Goal: Information Seeking & Learning: Find specific fact

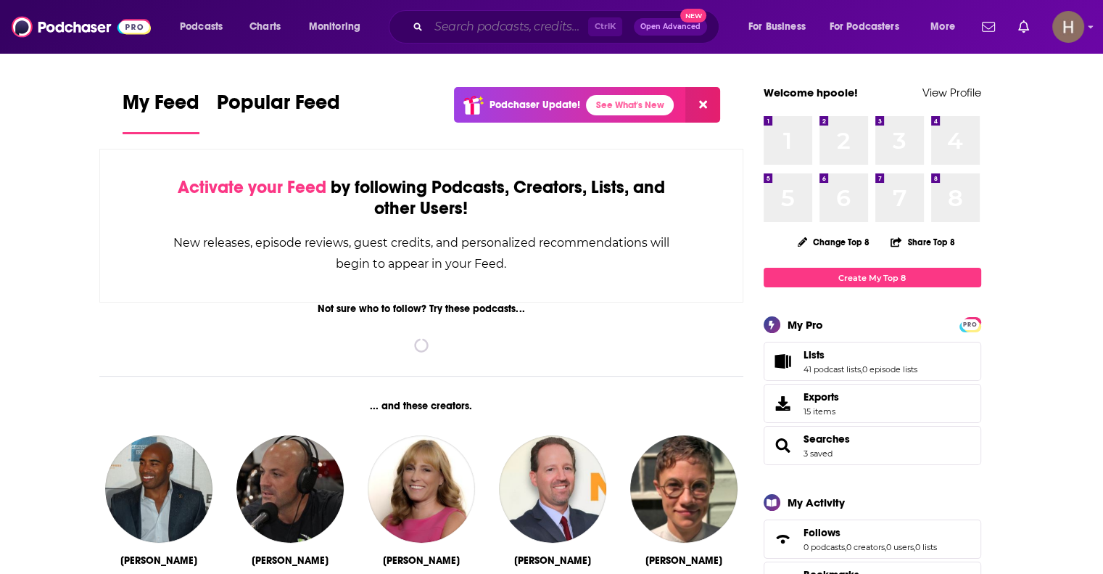
click at [484, 15] on input "Search podcasts, credits, & more..." at bounding box center [509, 26] width 160 height 23
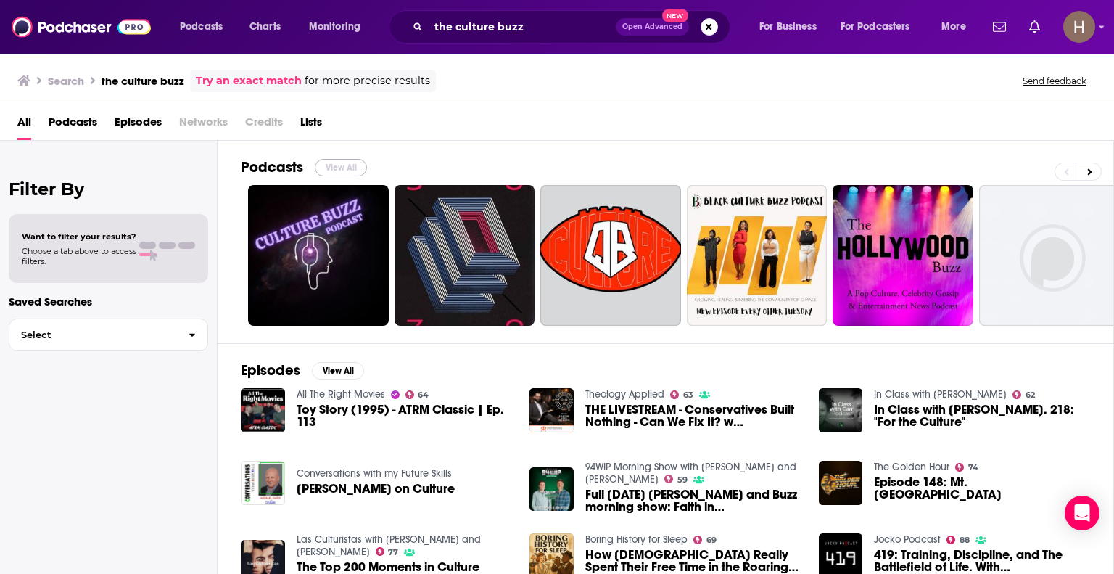
click at [334, 167] on button "View All" at bounding box center [341, 167] width 52 height 17
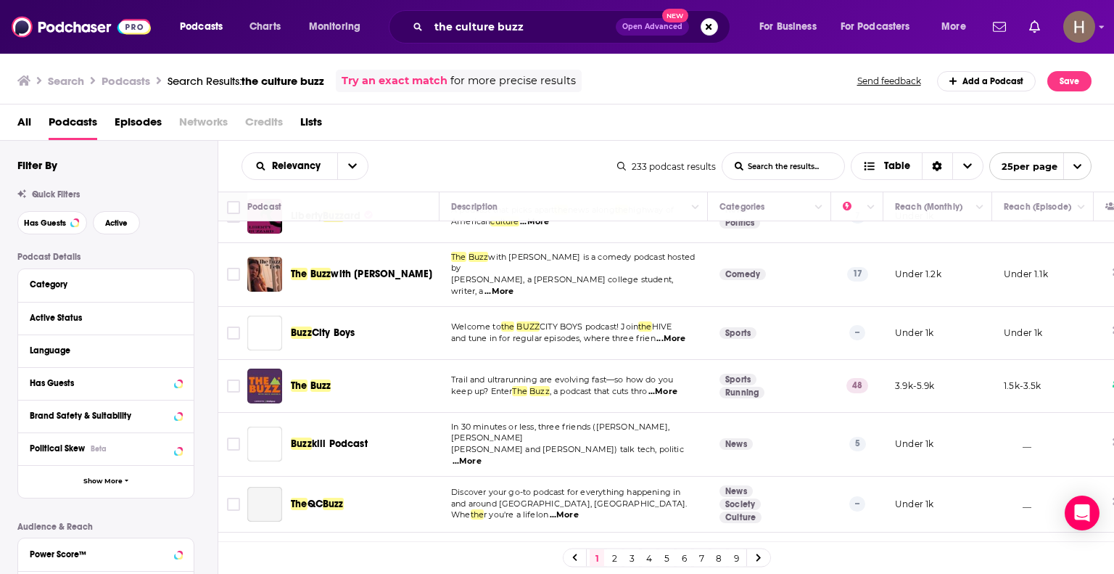
scroll to position [798, 0]
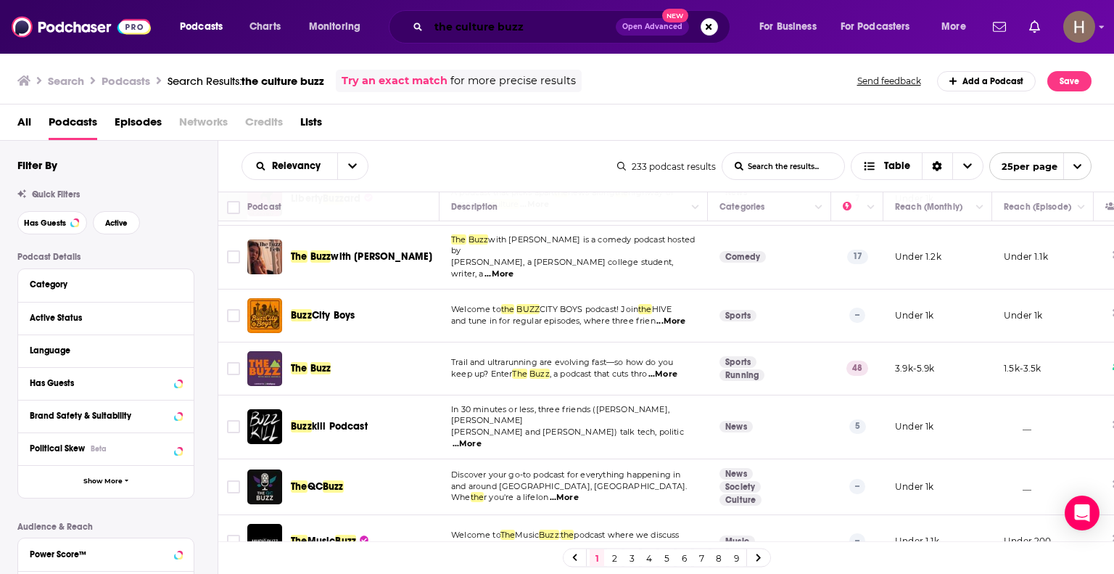
click at [534, 36] on input "the culture buzz" at bounding box center [522, 26] width 187 height 23
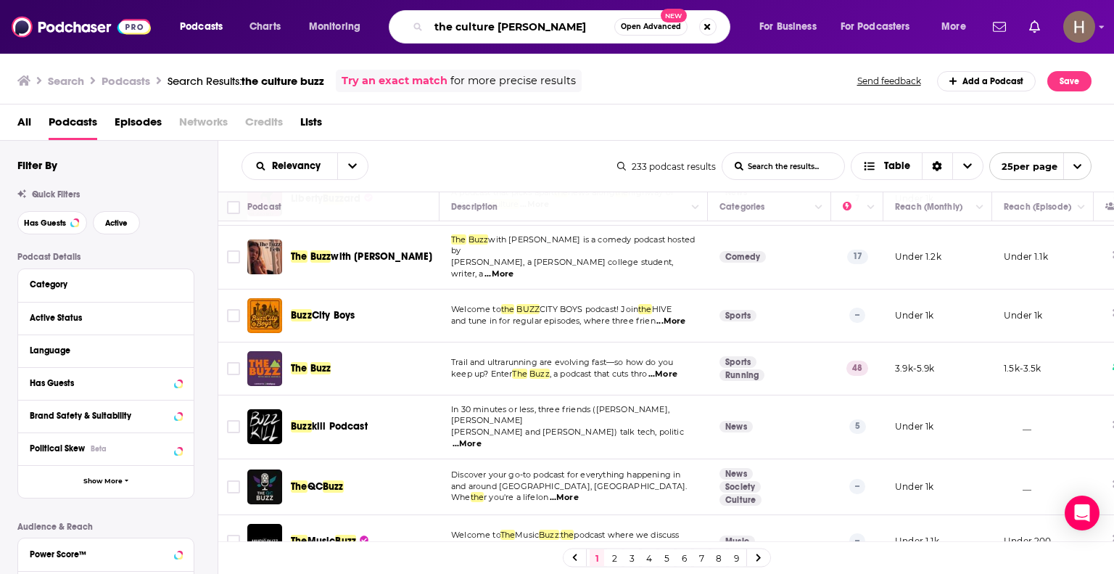
type input "the culture [PERSON_NAME]"
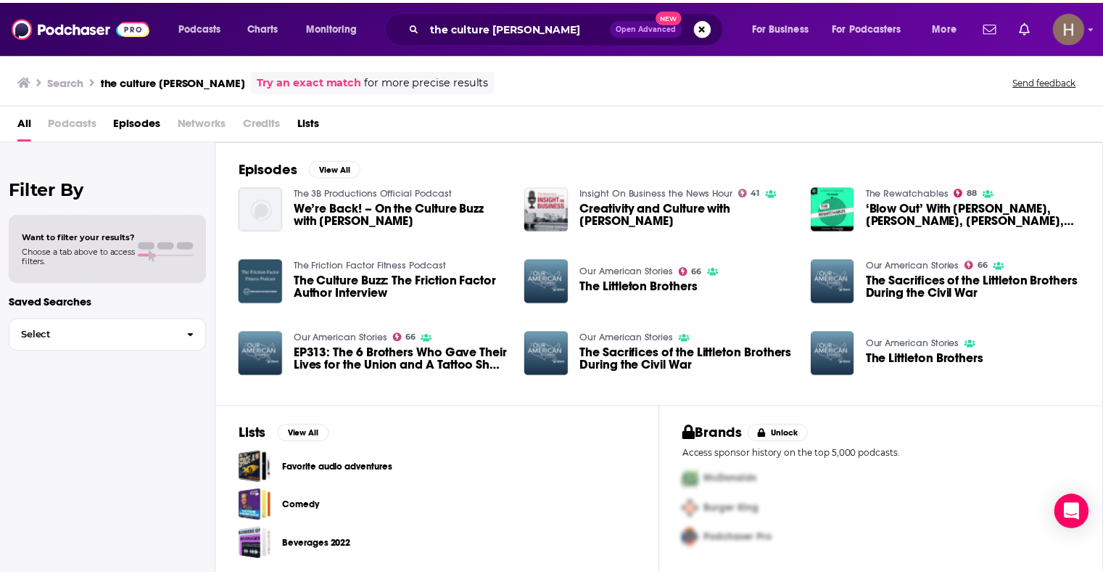
scroll to position [1, 0]
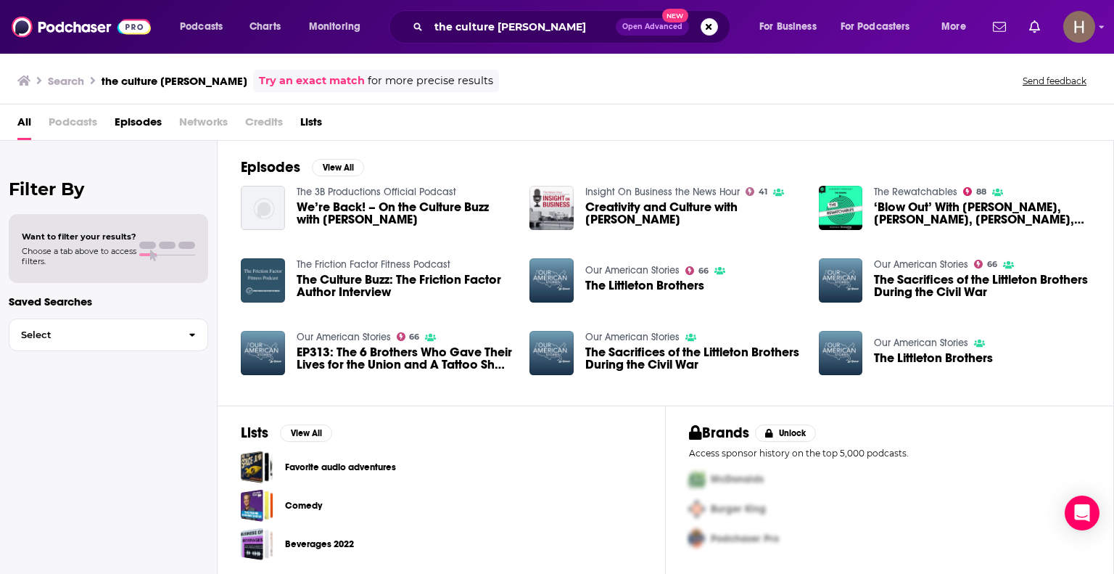
click at [365, 209] on span "We’re Back! – On the Culture Buzz with [PERSON_NAME]" at bounding box center [405, 213] width 216 height 25
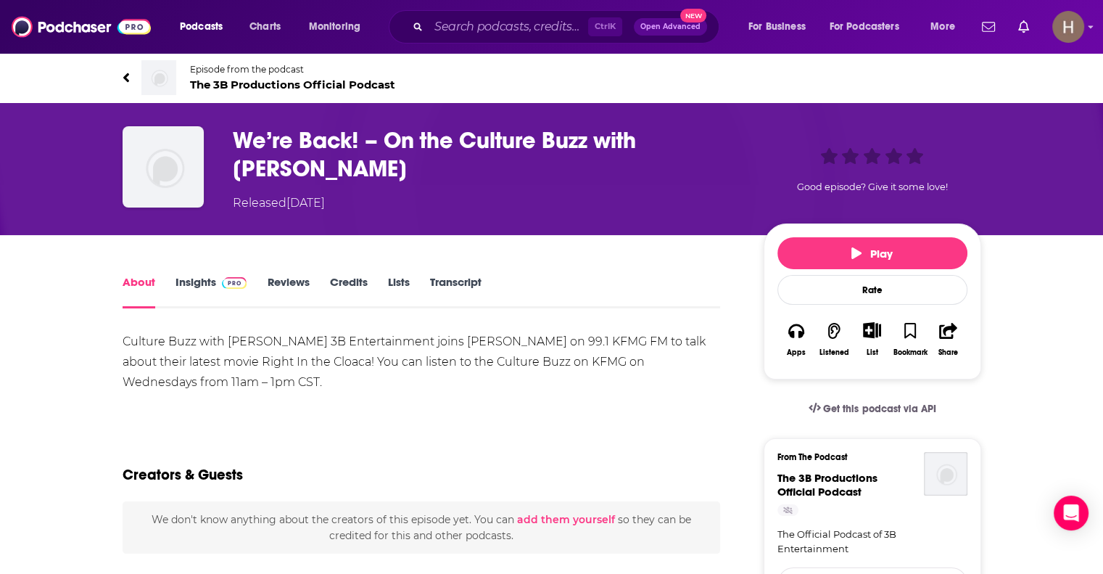
click at [200, 281] on link "Insights" at bounding box center [212, 291] width 72 height 33
